Goal: Transaction & Acquisition: Book appointment/travel/reservation

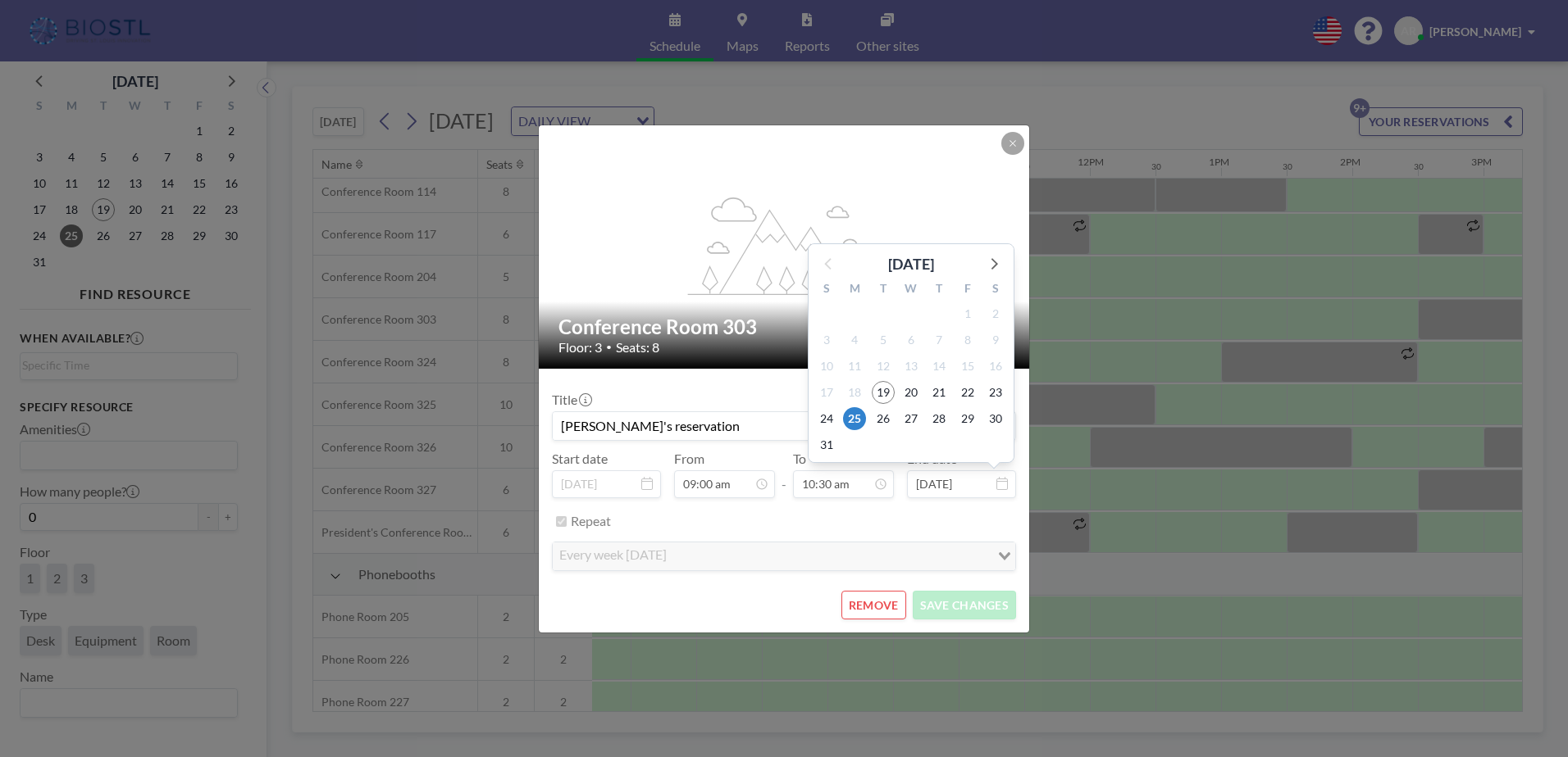
scroll to position [536, 1115]
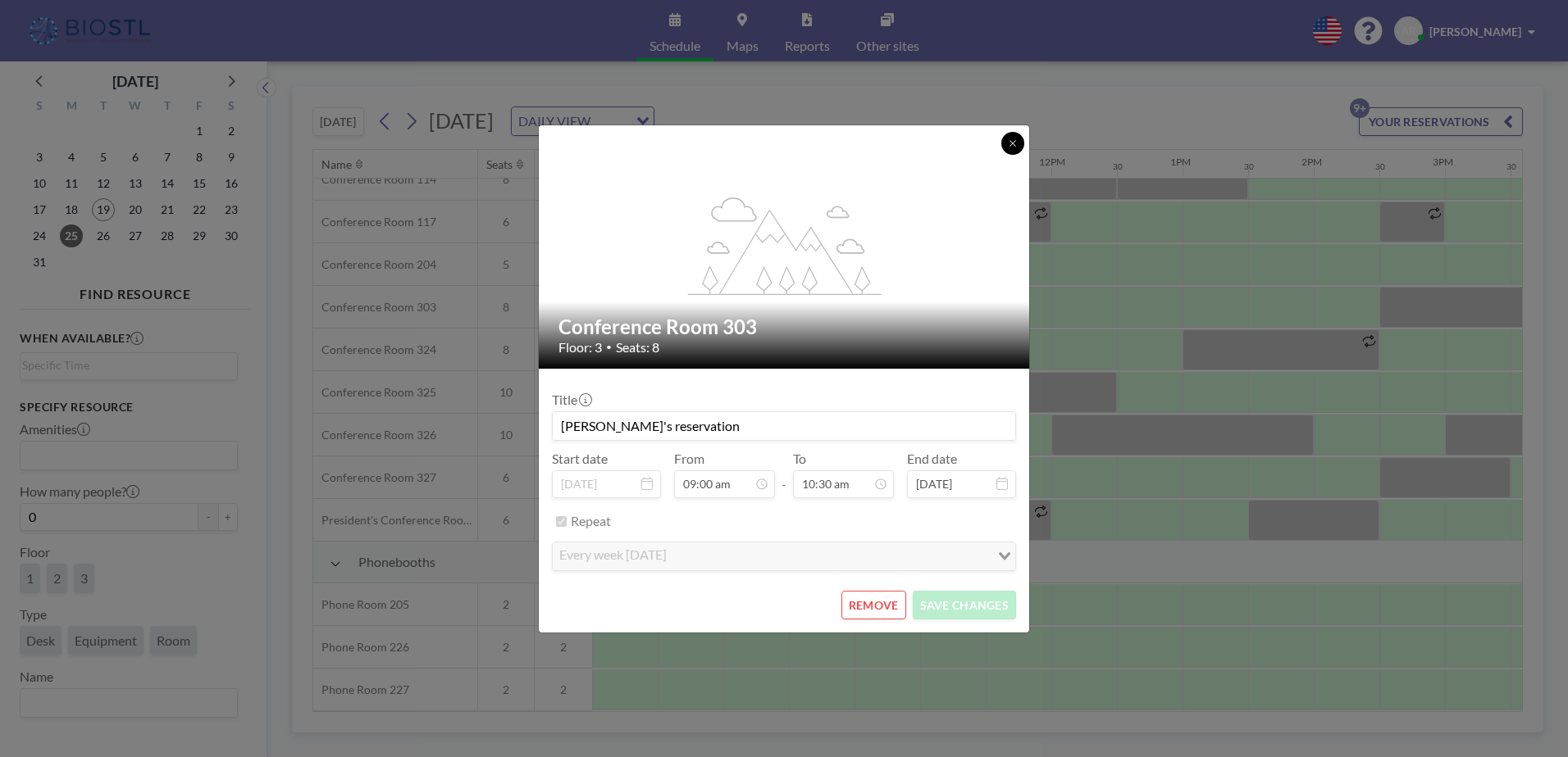
click at [1011, 140] on icon at bounding box center [1012, 143] width 9 height 9
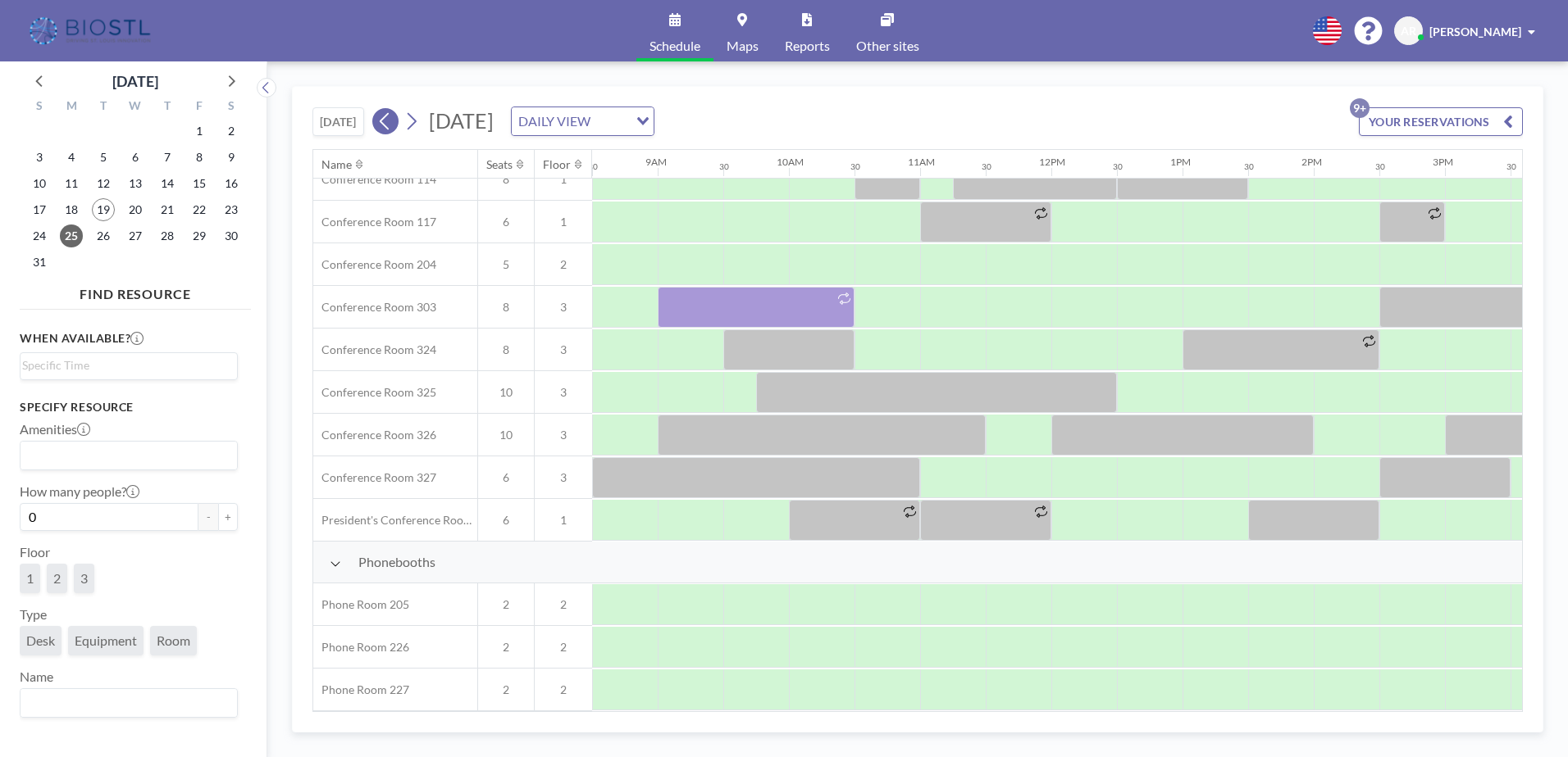
click at [383, 121] on icon at bounding box center [384, 122] width 9 height 17
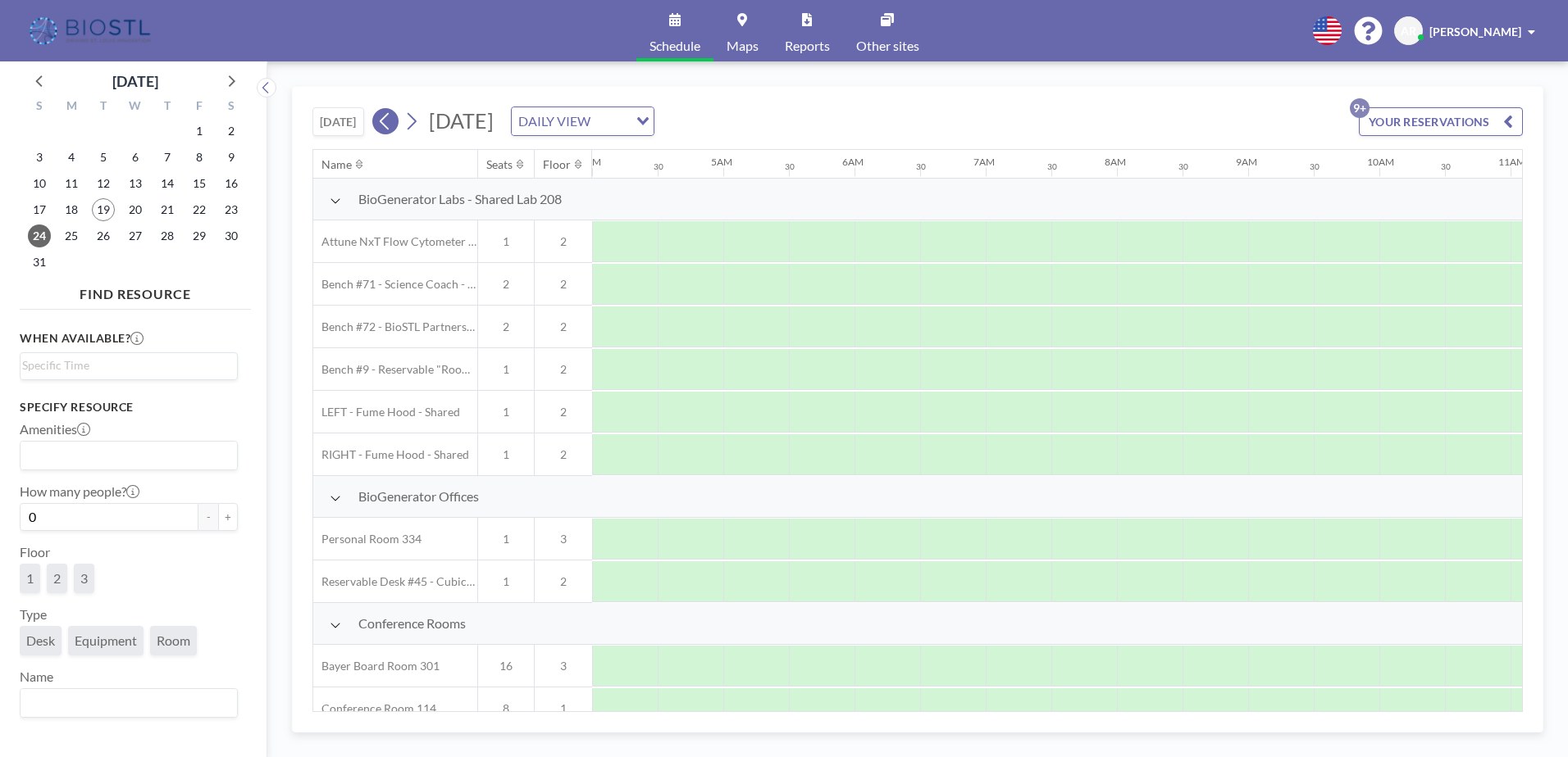
scroll to position [0, 910]
click at [383, 121] on icon at bounding box center [384, 122] width 9 height 17
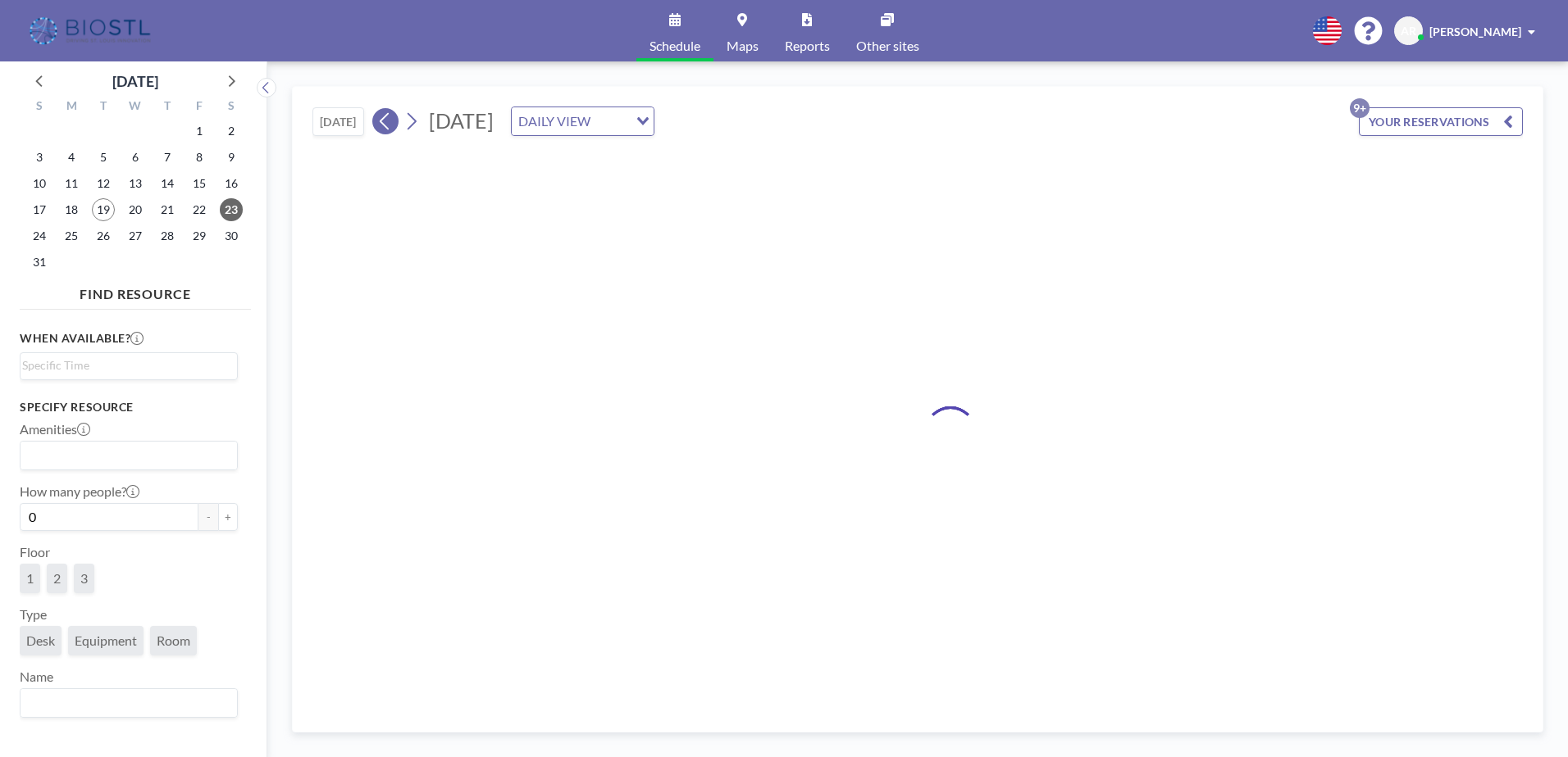
click at [383, 121] on icon at bounding box center [384, 122] width 9 height 17
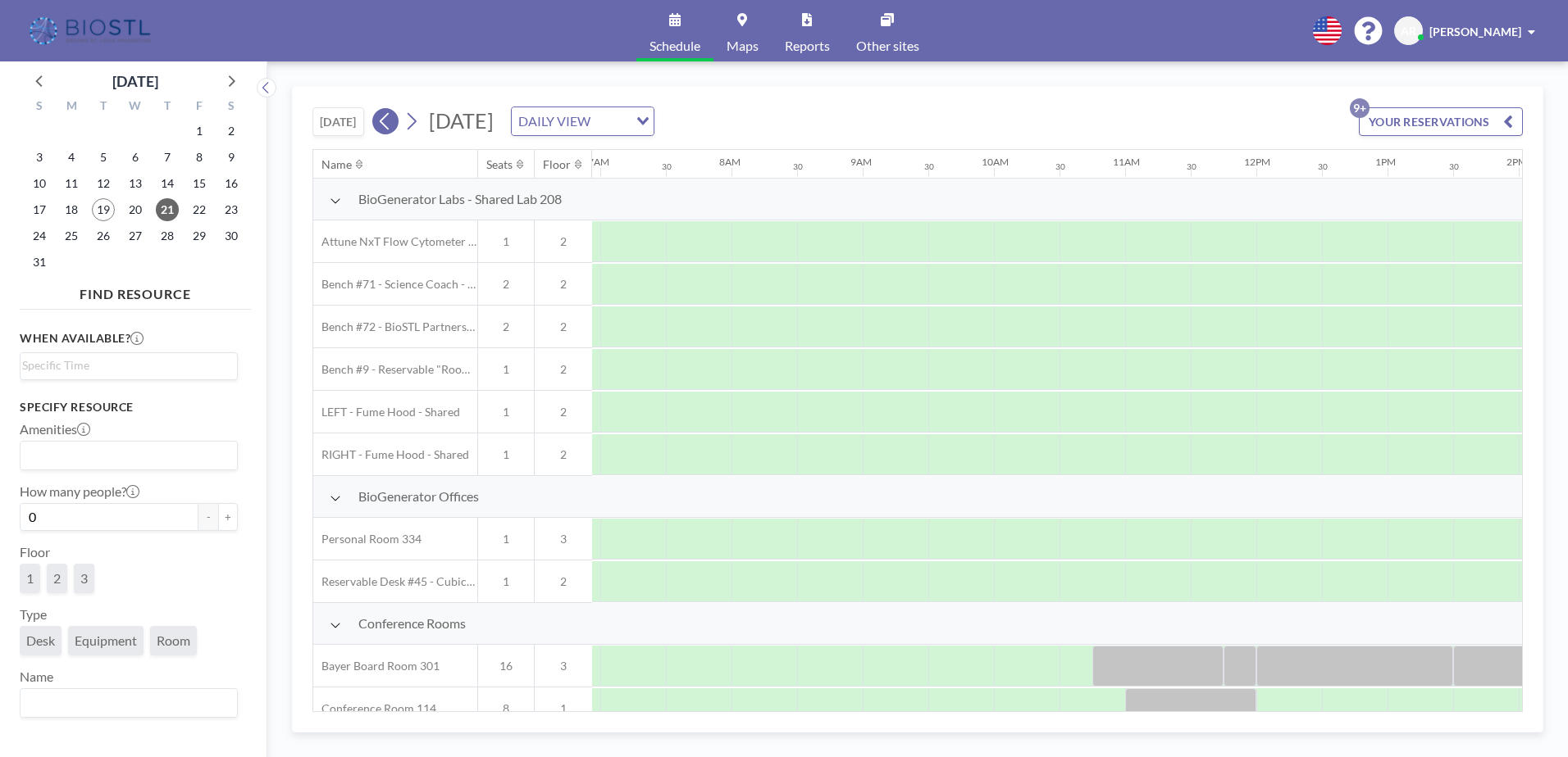
scroll to position [0, 984]
click at [383, 116] on icon at bounding box center [385, 121] width 15 height 25
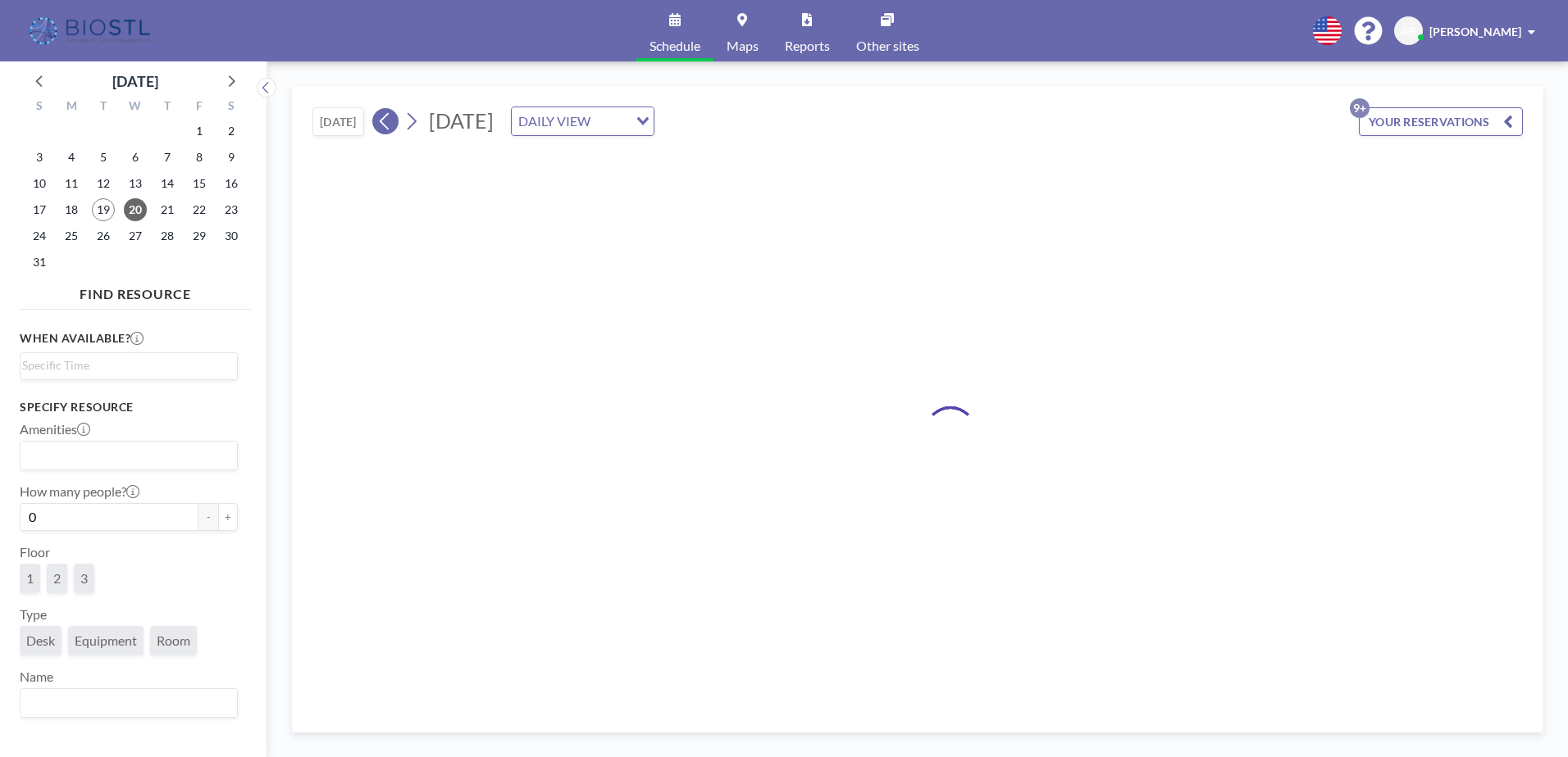
click at [383, 116] on icon at bounding box center [385, 121] width 15 height 25
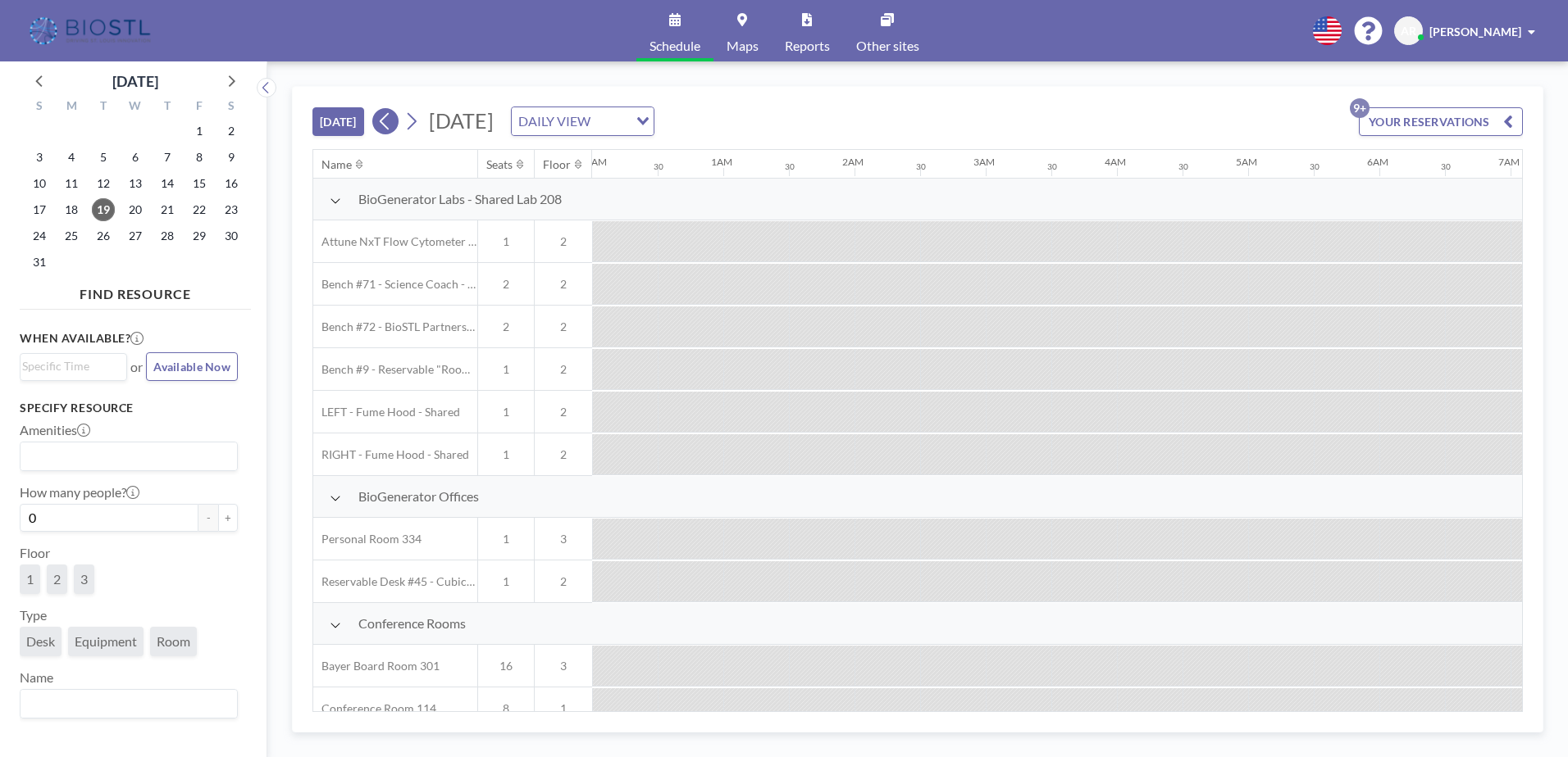
click at [383, 116] on icon at bounding box center [385, 121] width 15 height 25
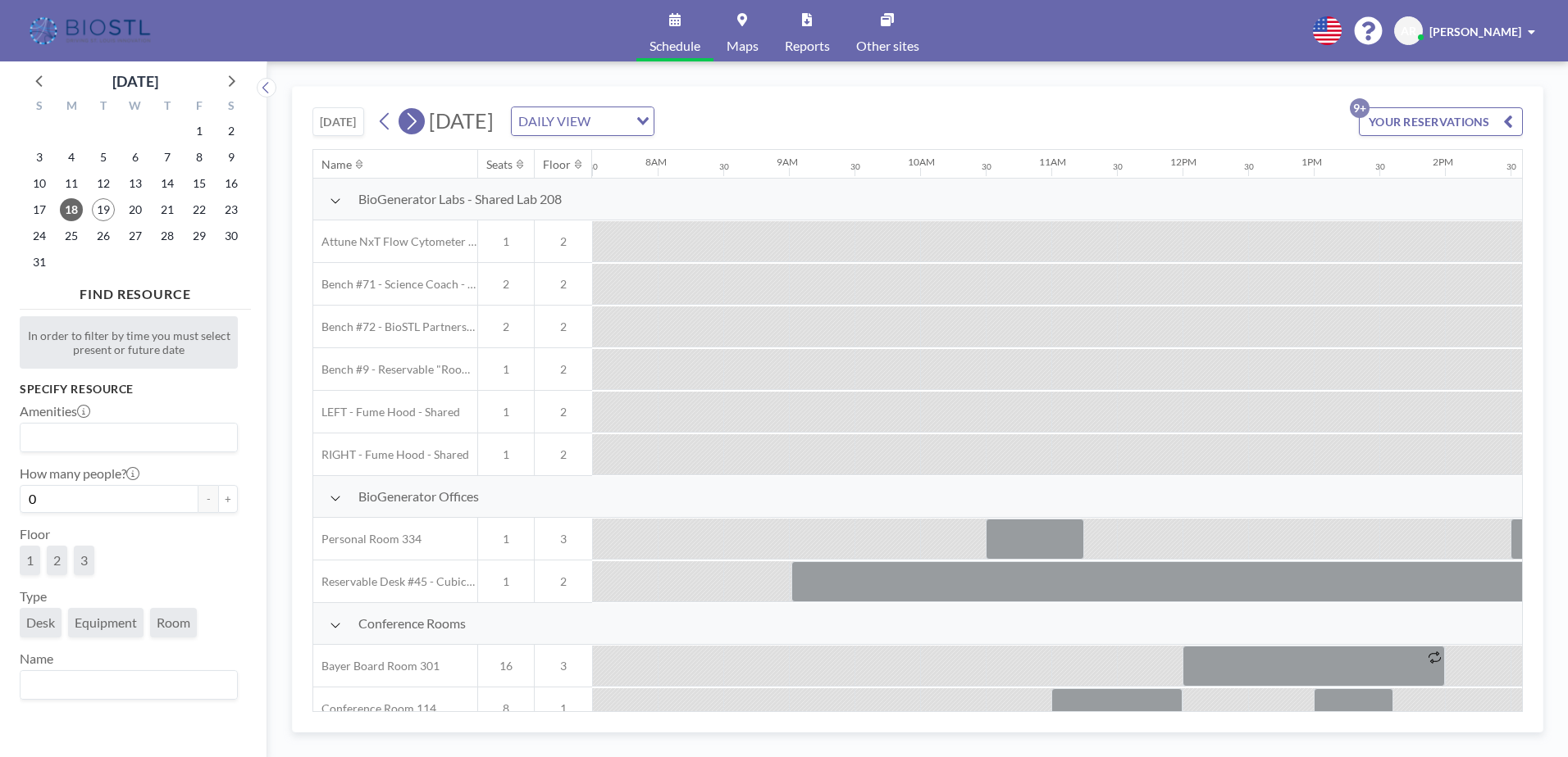
click at [418, 123] on icon at bounding box center [411, 121] width 15 height 25
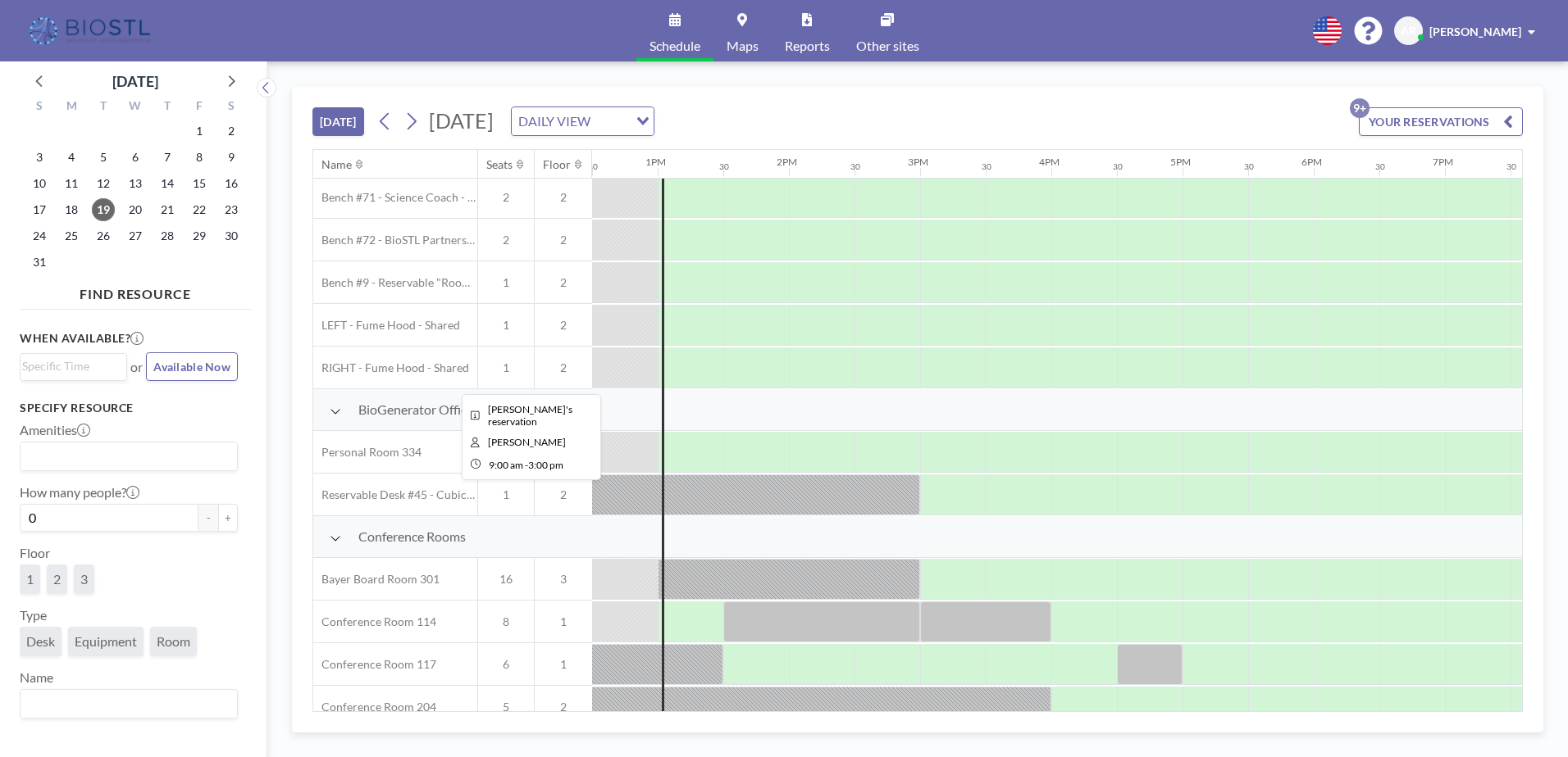
scroll to position [46, 1640]
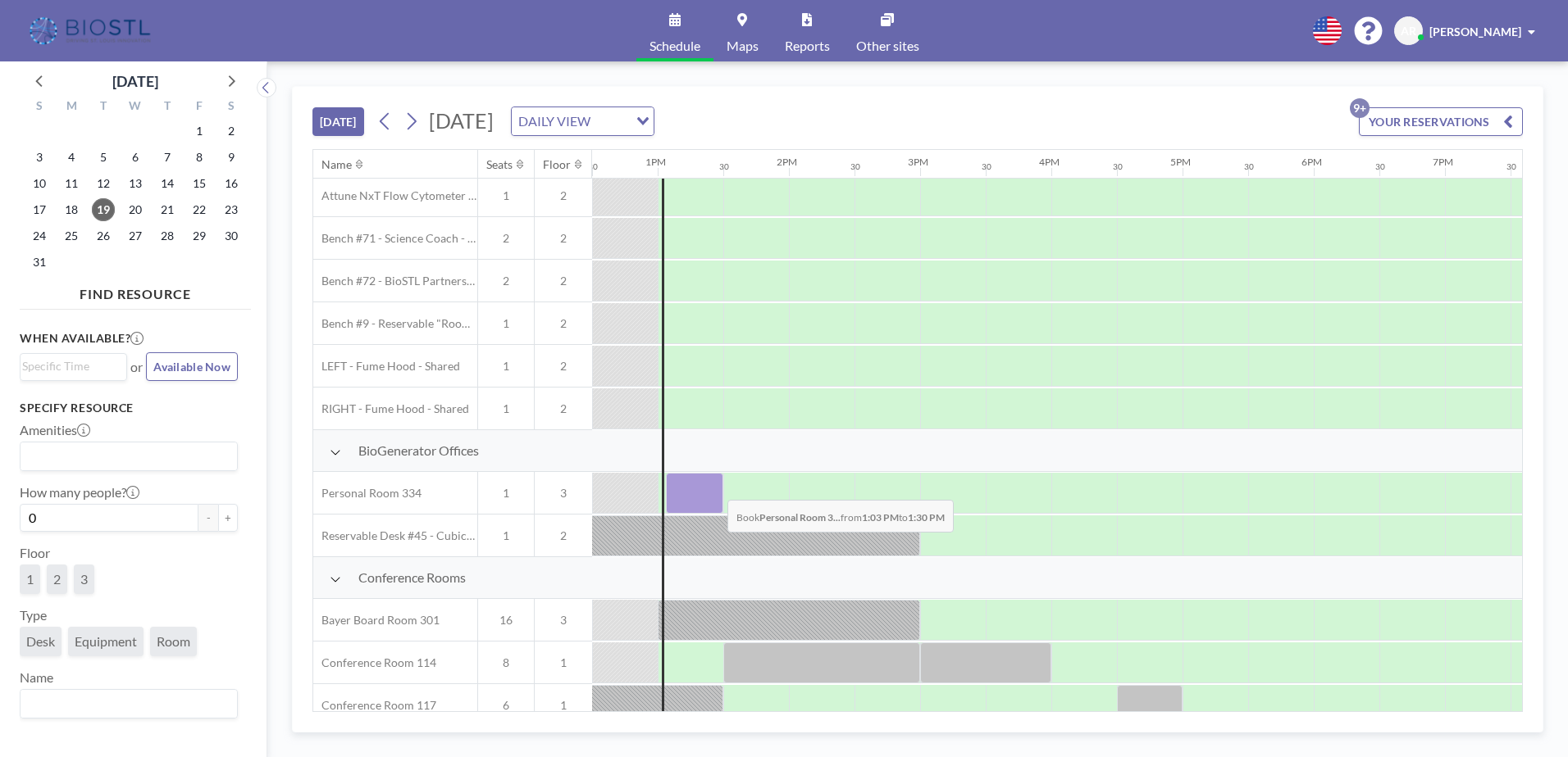
click at [715, 488] on div at bounding box center [694, 494] width 57 height 41
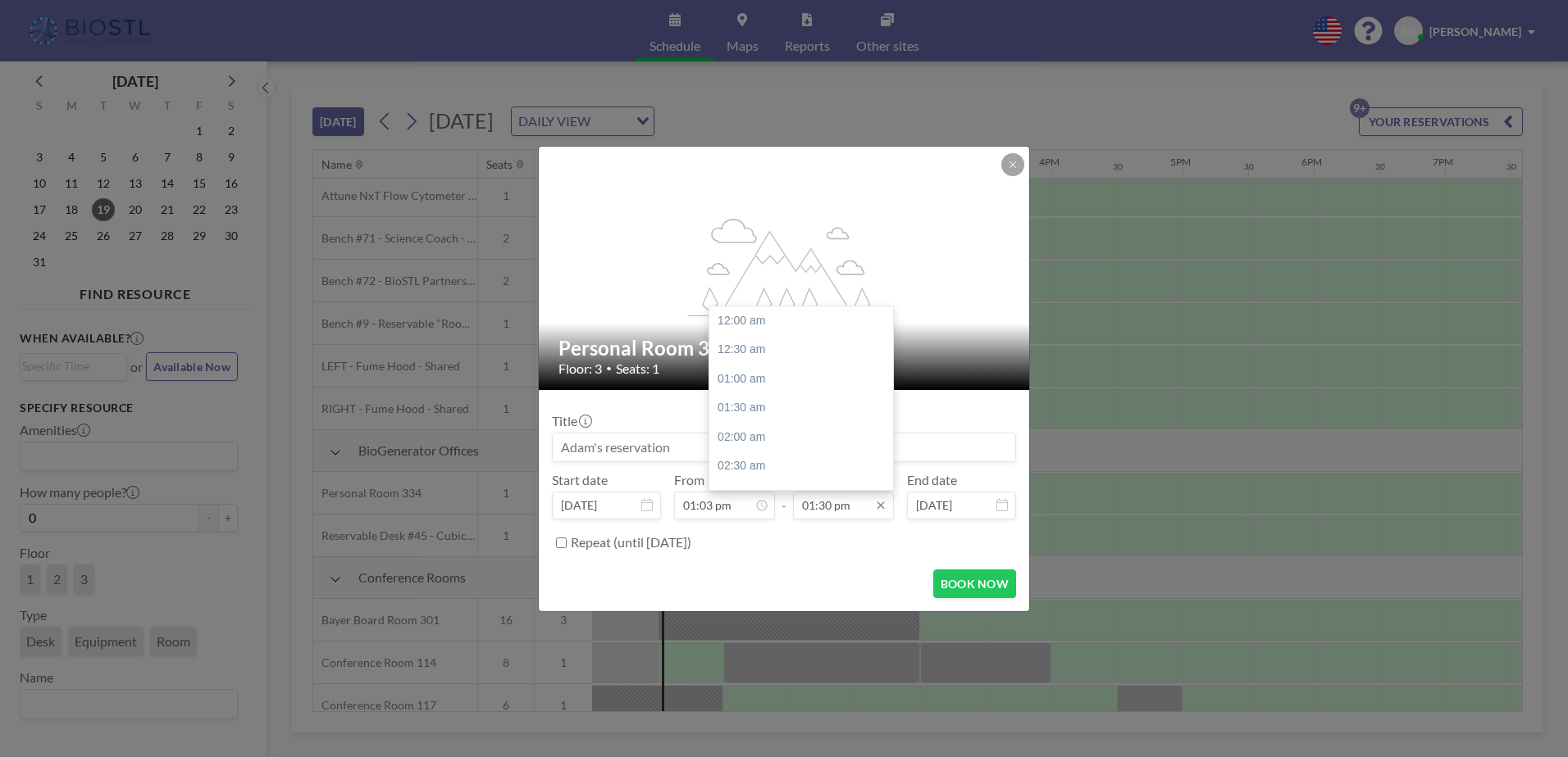
scroll to position [788, 0]
click at [850, 507] on input "01:30 pm" at bounding box center [843, 506] width 101 height 27
click at [772, 460] on div "04:00 pm" at bounding box center [805, 467] width 192 height 29
type input "04:00 pm"
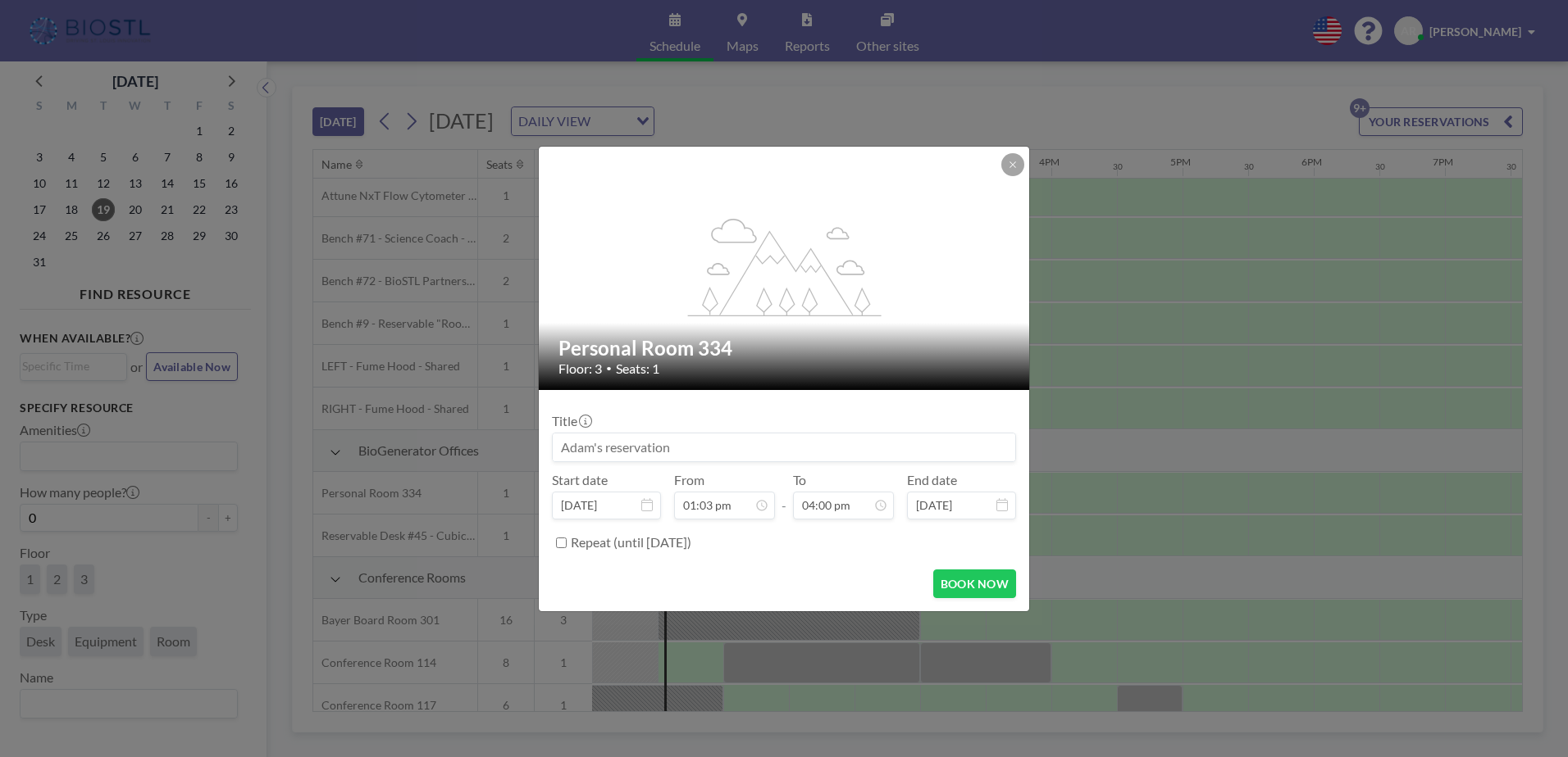
scroll to position [934, 0]
drag, startPoint x: 962, startPoint y: 590, endPoint x: 859, endPoint y: 590, distance: 103.0
click at [859, 590] on div "BOOK NOW" at bounding box center [783, 583] width 464 height 28
click at [1018, 167] on button at bounding box center [1012, 165] width 23 height 23
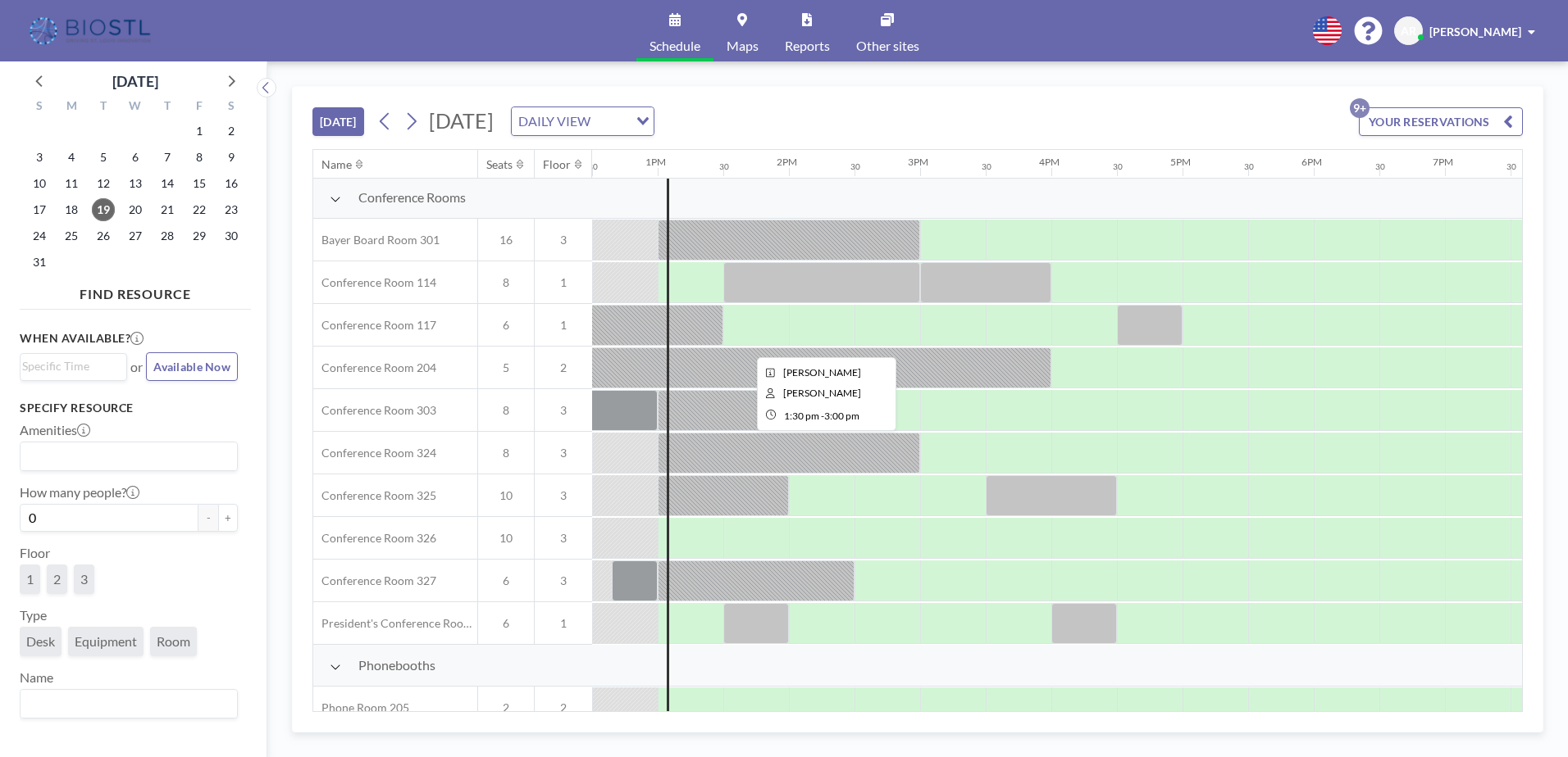
scroll to position [455, 1640]
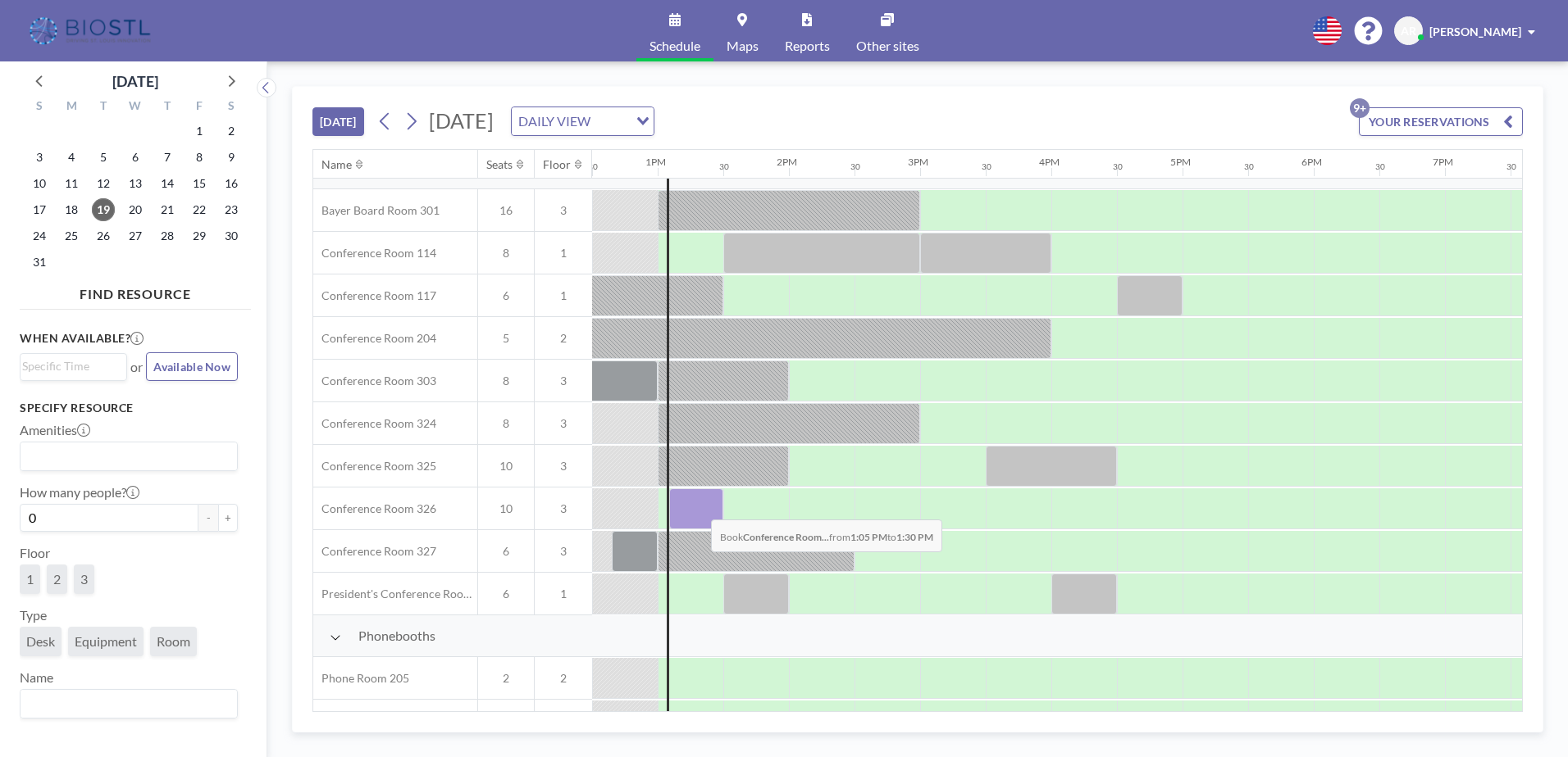
click at [697, 508] on div at bounding box center [696, 509] width 54 height 41
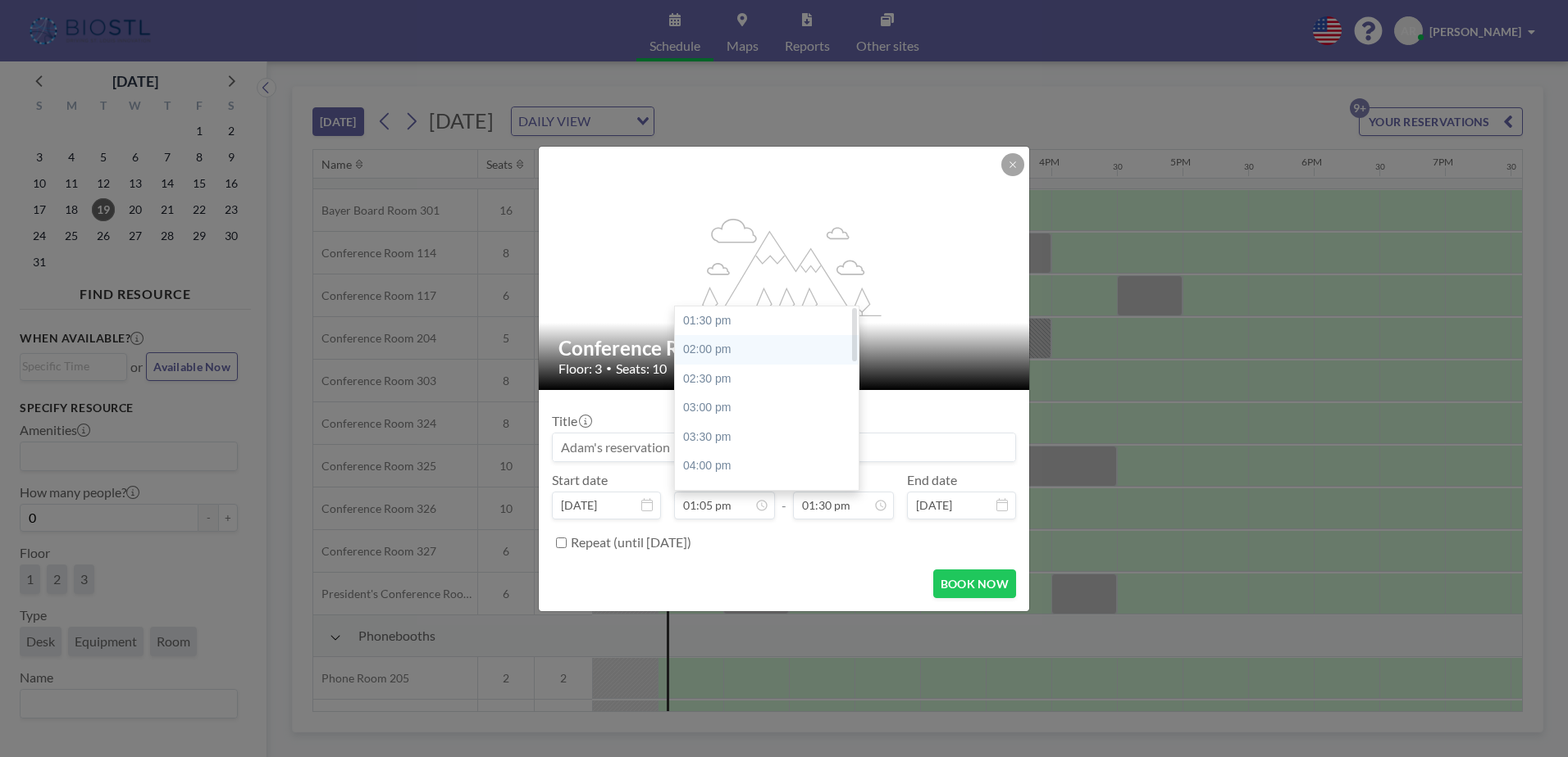
click at [742, 347] on div "02:00 pm" at bounding box center [771, 350] width 192 height 29
type input "02:00 pm"
type input "02:30 pm"
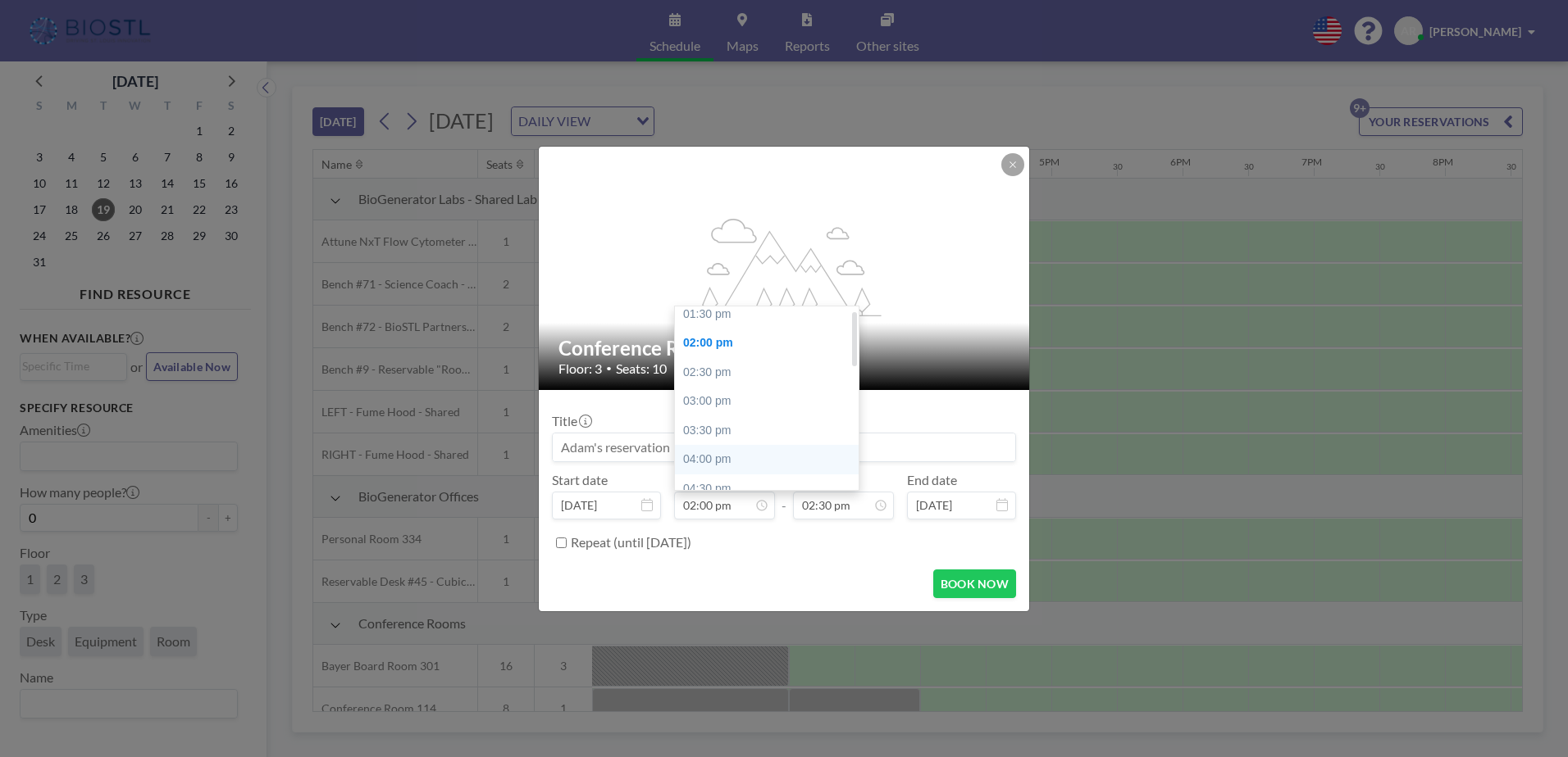
scroll to position [0, 0]
click at [711, 508] on input "02:00 pm" at bounding box center [725, 506] width 101 height 27
click at [725, 321] on div "01:30 pm" at bounding box center [771, 321] width 192 height 29
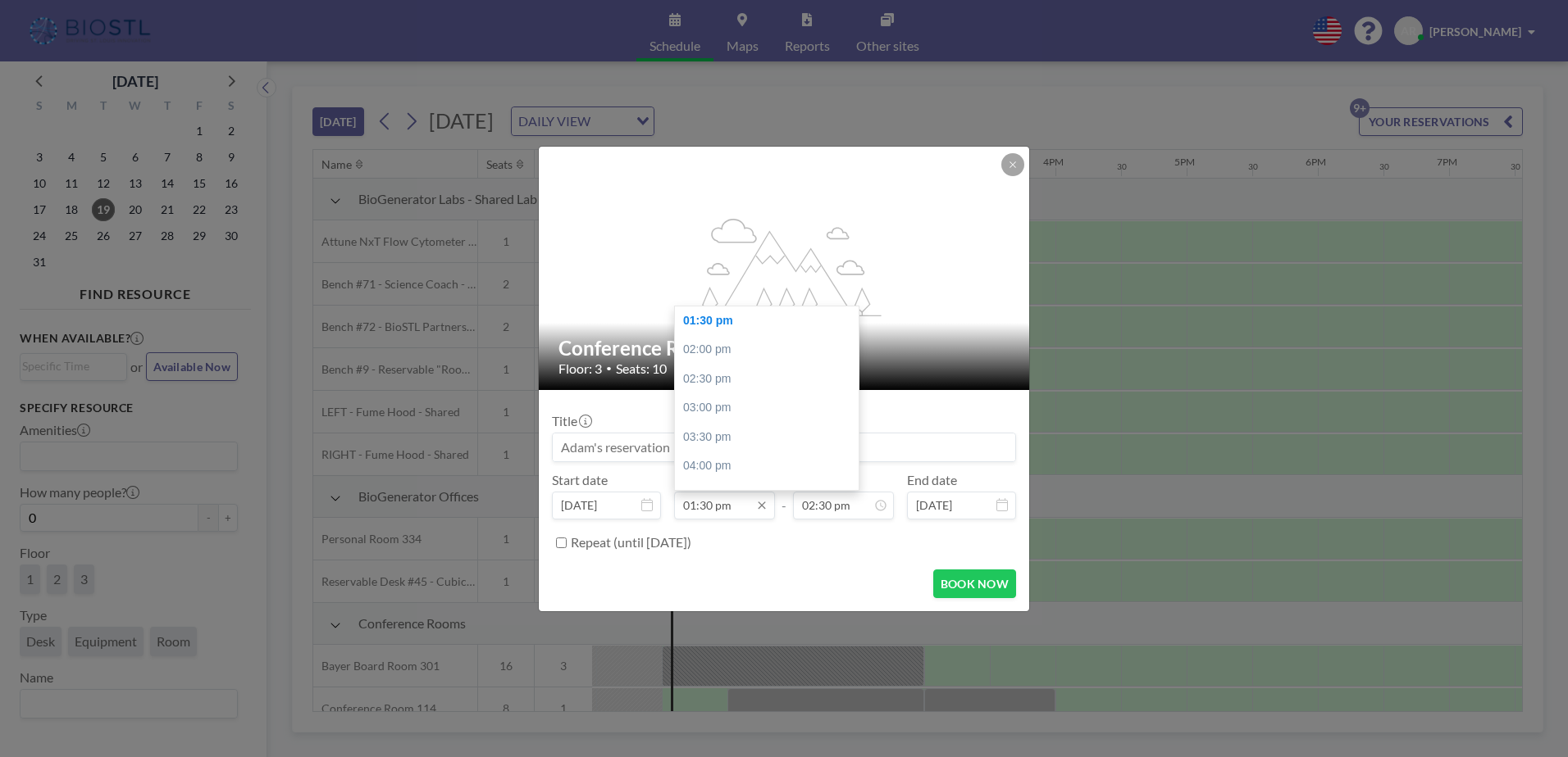
scroll to position [0, 1705]
click at [715, 504] on input "01:30 pm" at bounding box center [725, 506] width 101 height 27
drag, startPoint x: 713, startPoint y: 504, endPoint x: 700, endPoint y: 505, distance: 13.0
click at [700, 505] on input "01:30 pm" at bounding box center [725, 506] width 101 height 27
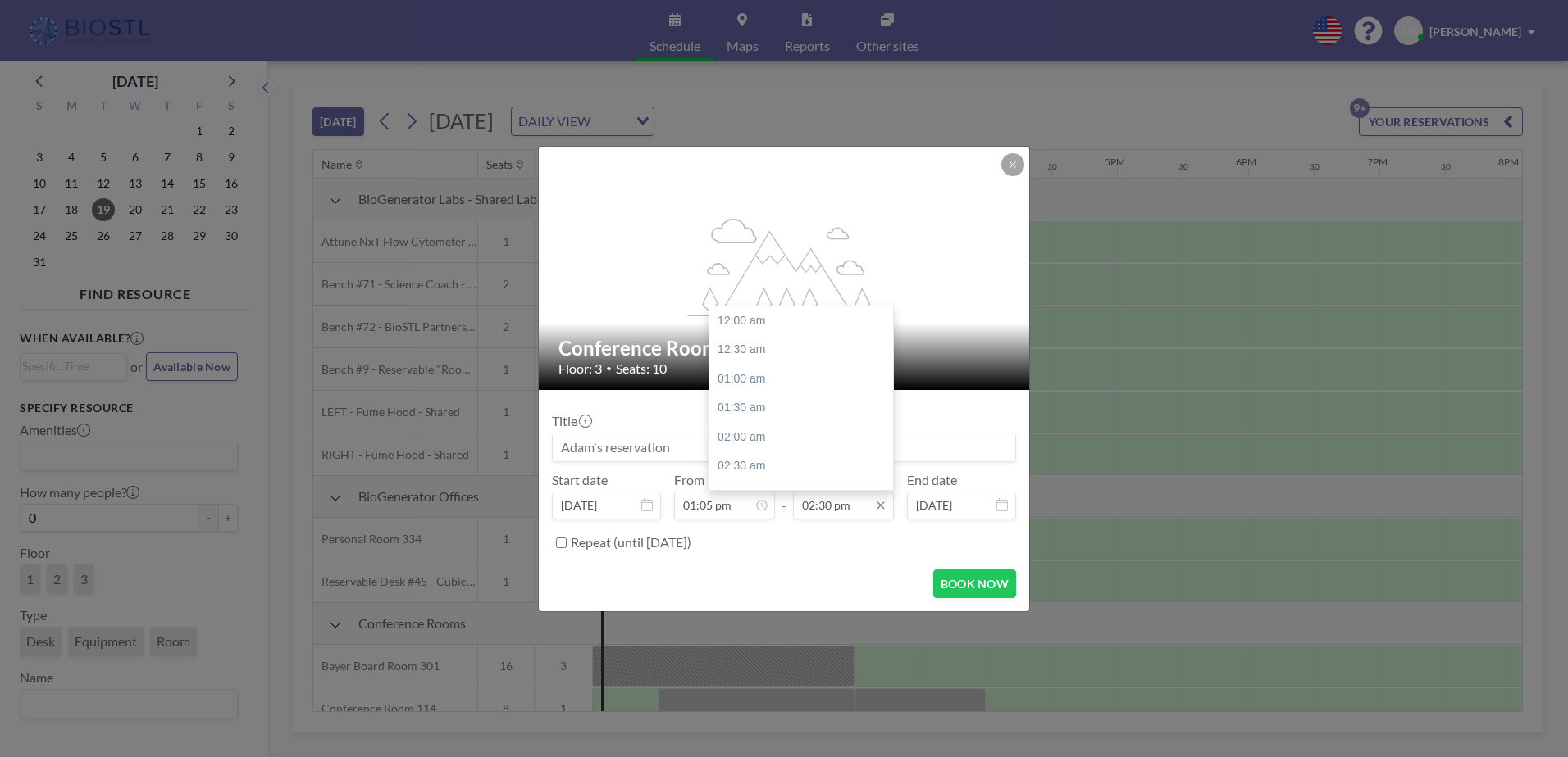
scroll to position [845, 0]
type input "01:05 pm"
click at [826, 506] on input "02:30 pm" at bounding box center [843, 506] width 101 height 27
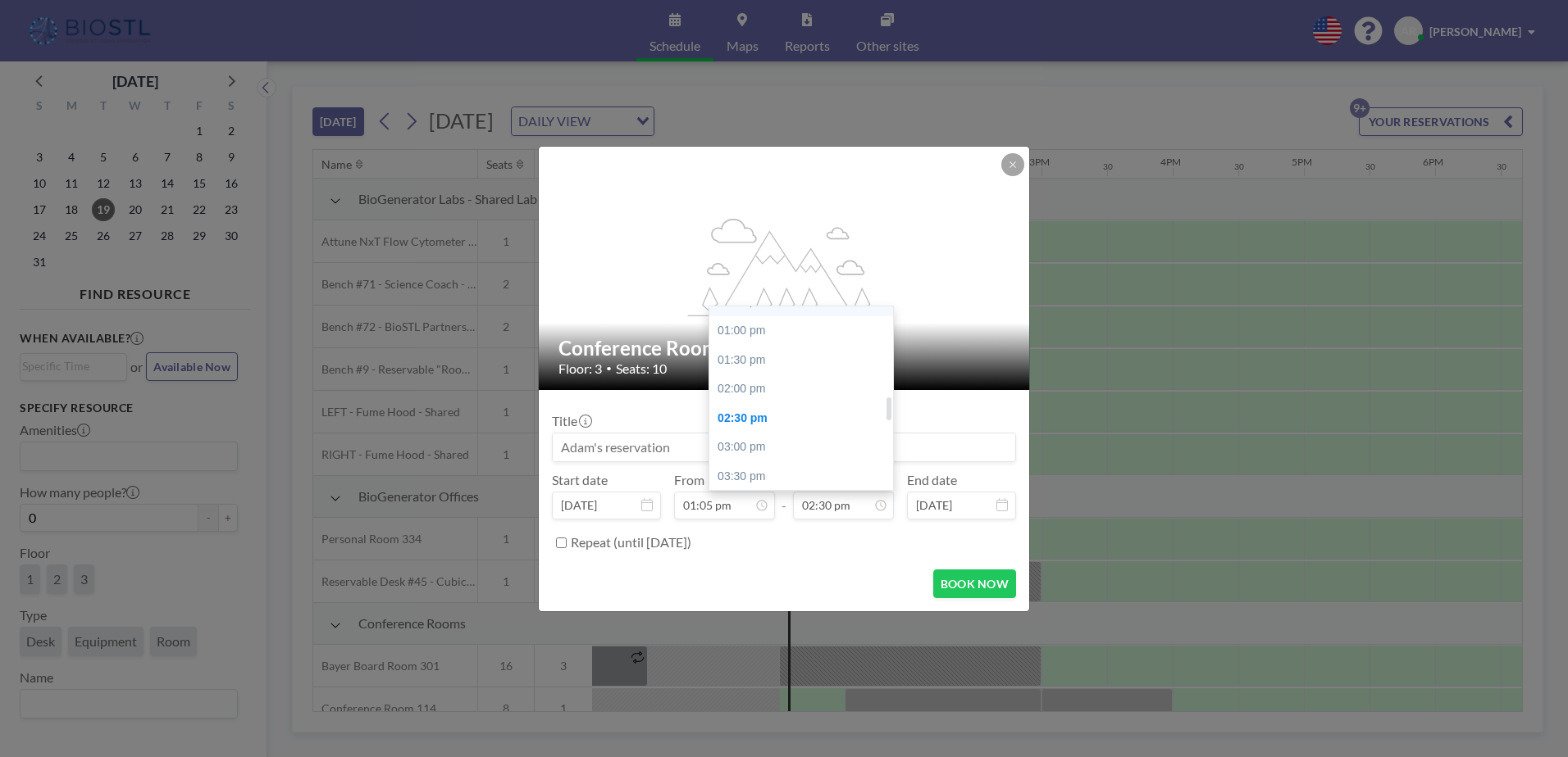
scroll to position [0, 1640]
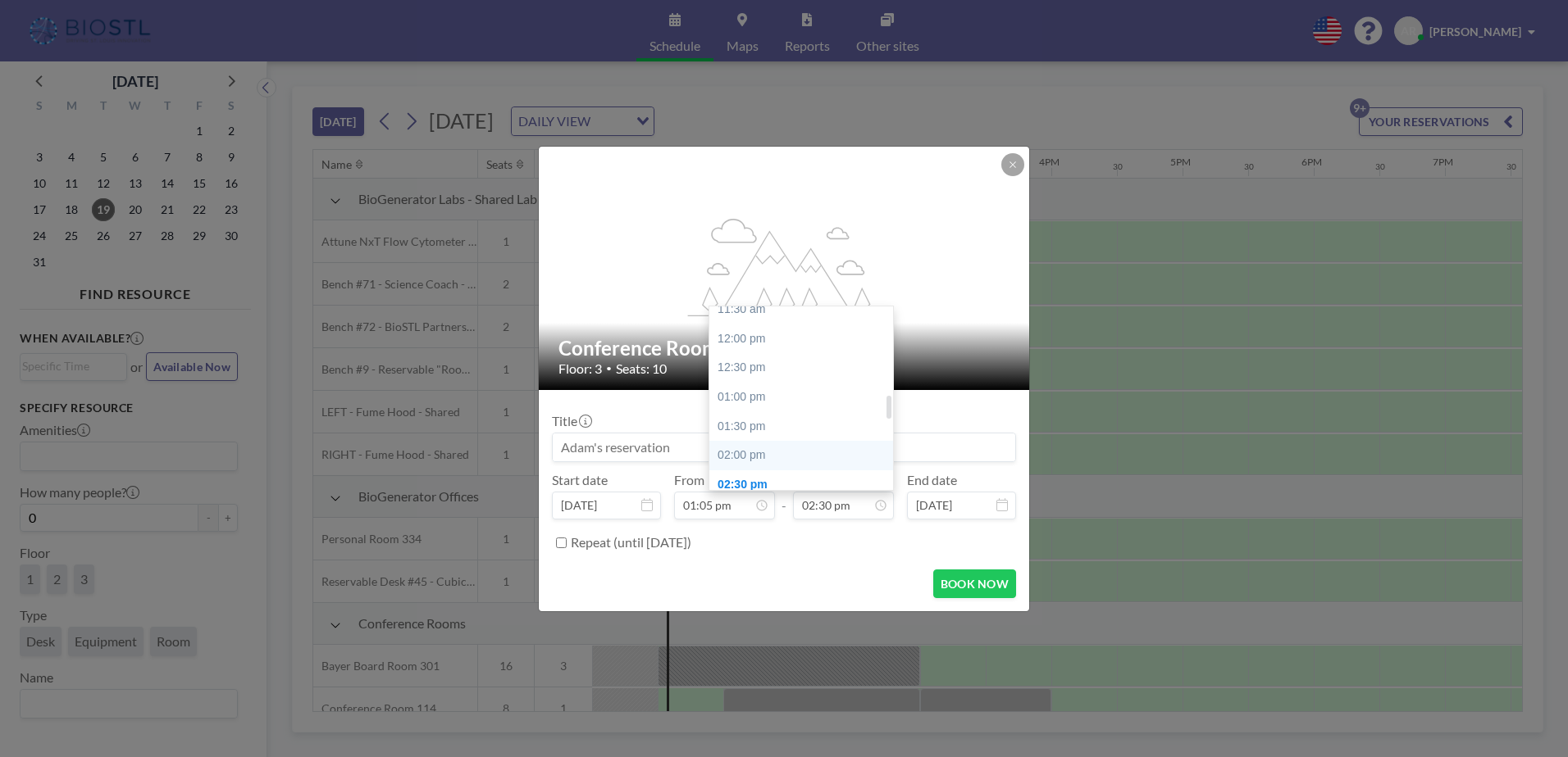
click at [755, 447] on div "02:00 pm" at bounding box center [805, 455] width 192 height 29
type input "02:00 pm"
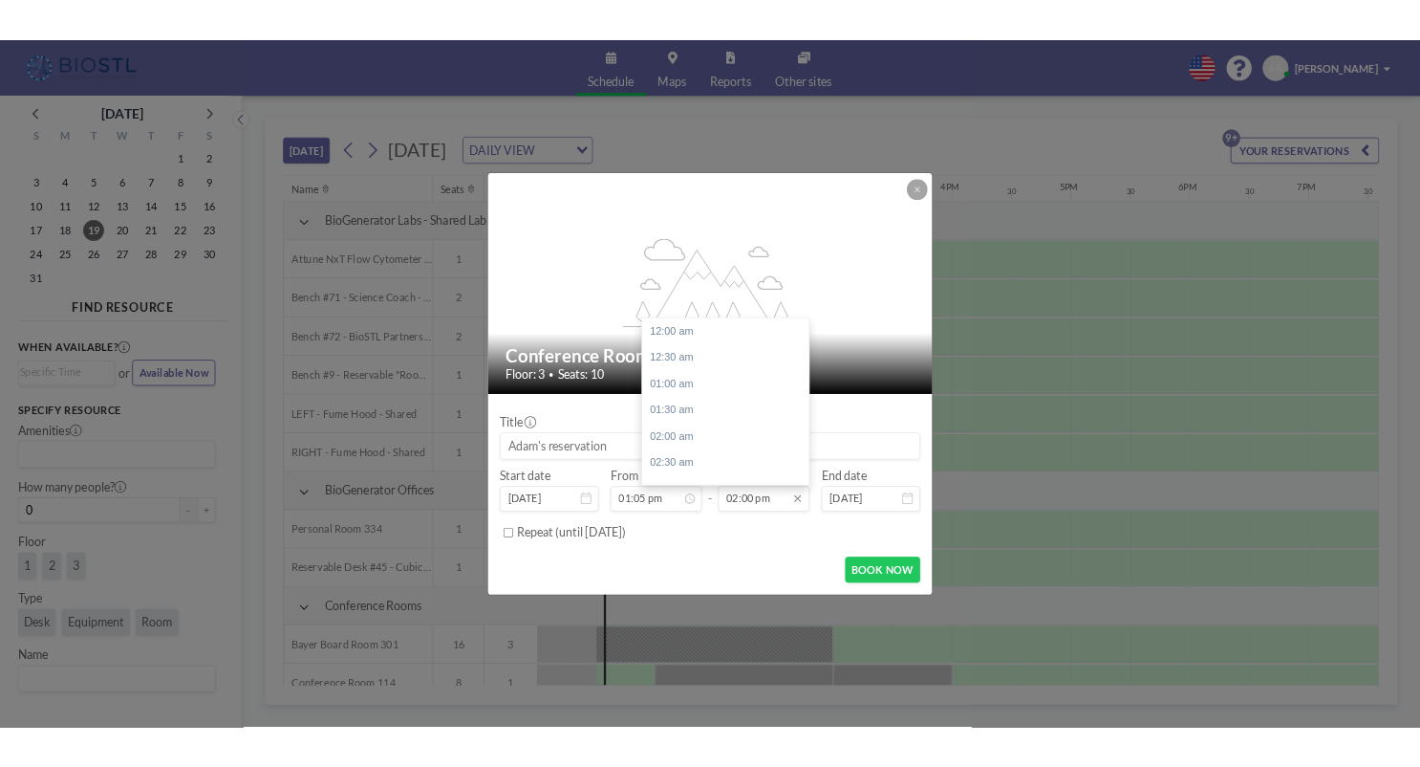
scroll to position [953, 0]
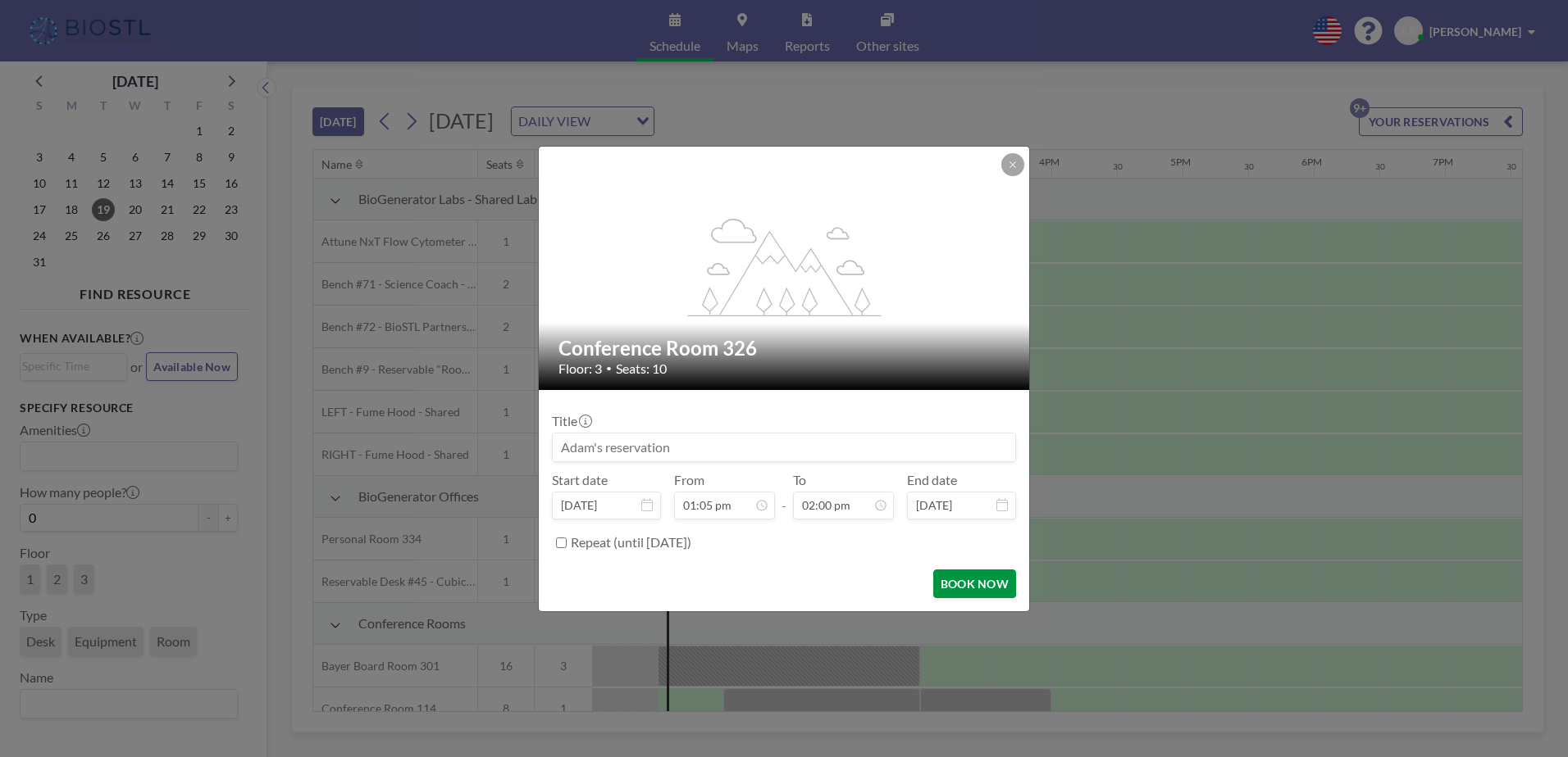
click at [971, 582] on button "BOOK NOW" at bounding box center [974, 583] width 83 height 28
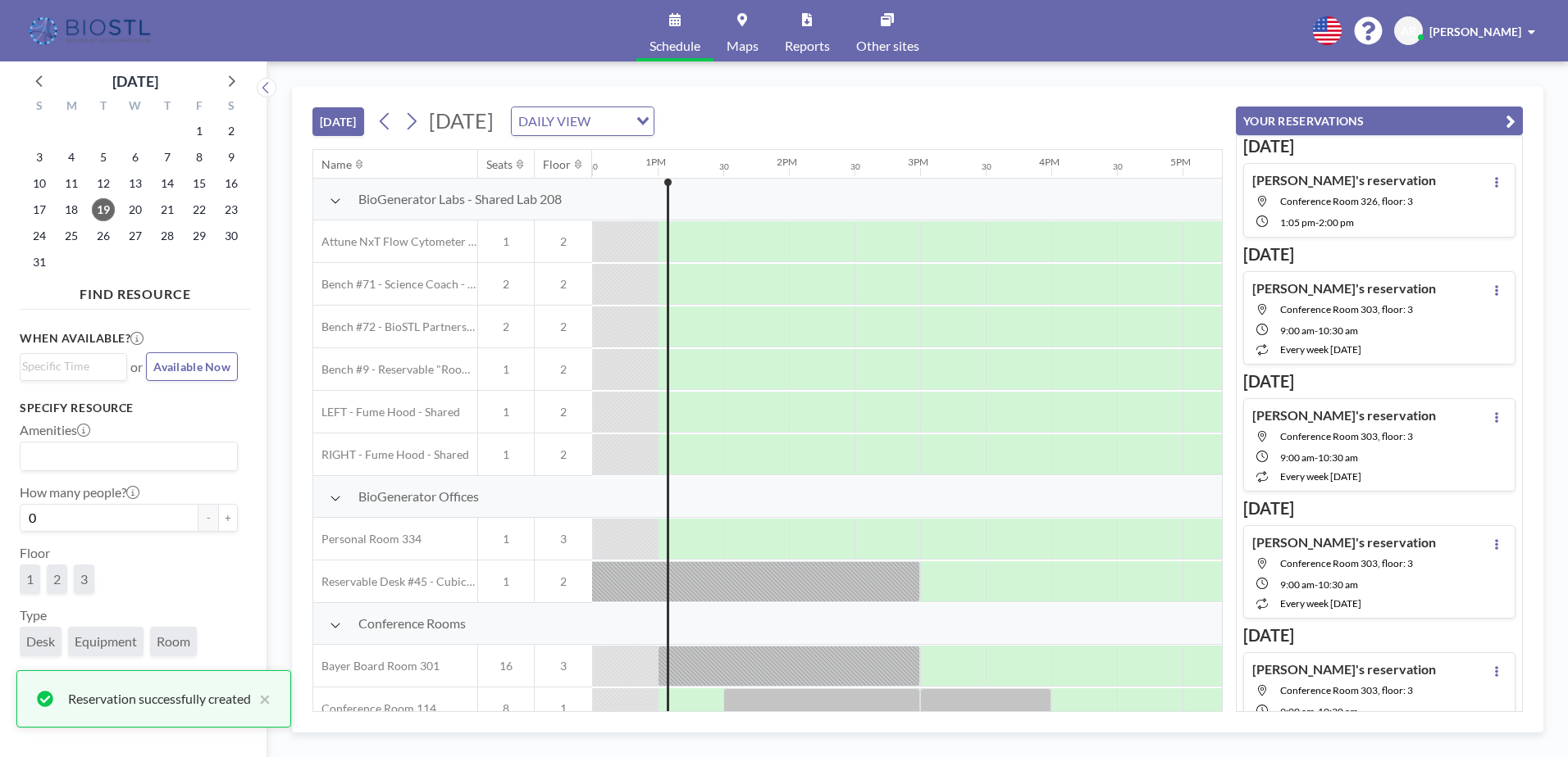
click at [1095, 111] on div "[DATE] [DATE] DAILY VIEW Loading..." at bounding box center [767, 117] width 910 height 63
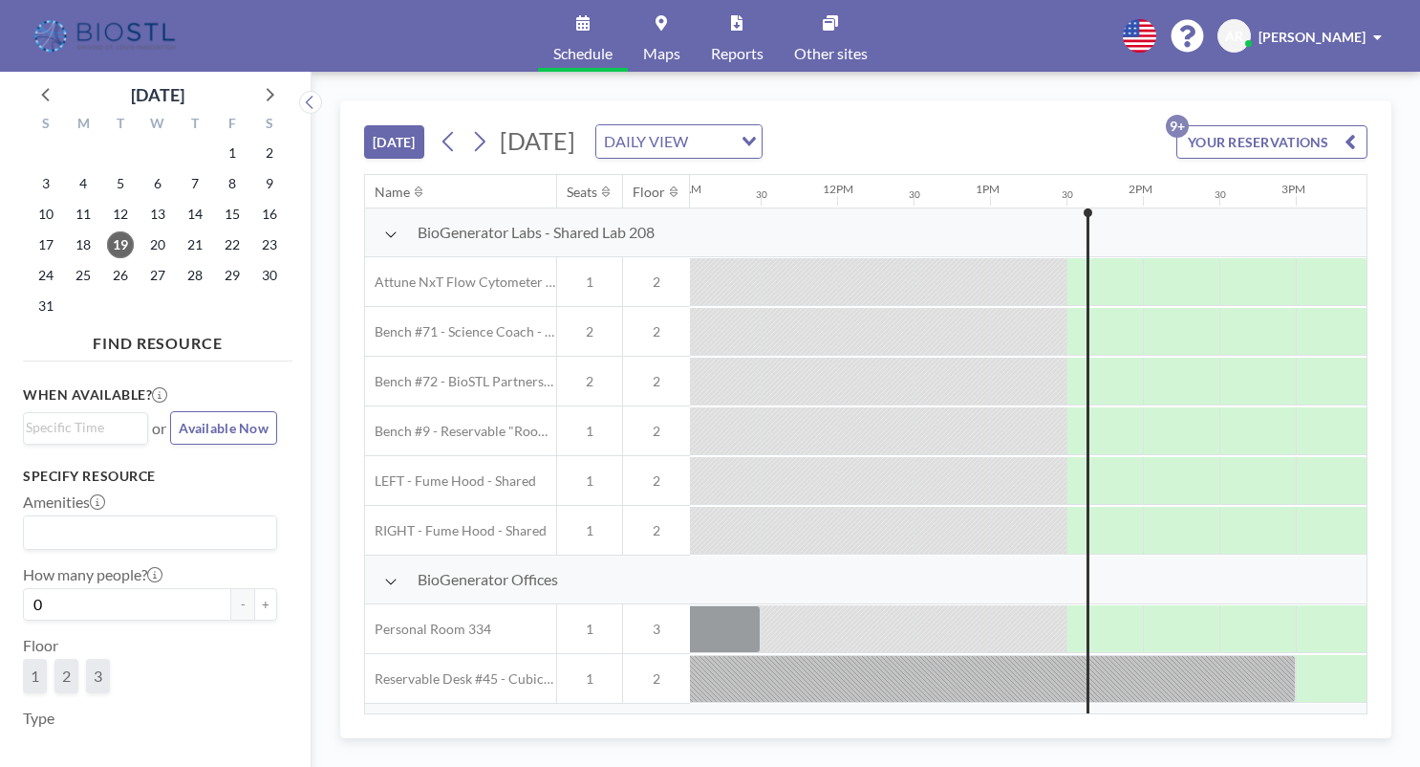
scroll to position [0, 1912]
